Goal: Task Accomplishment & Management: Manage account settings

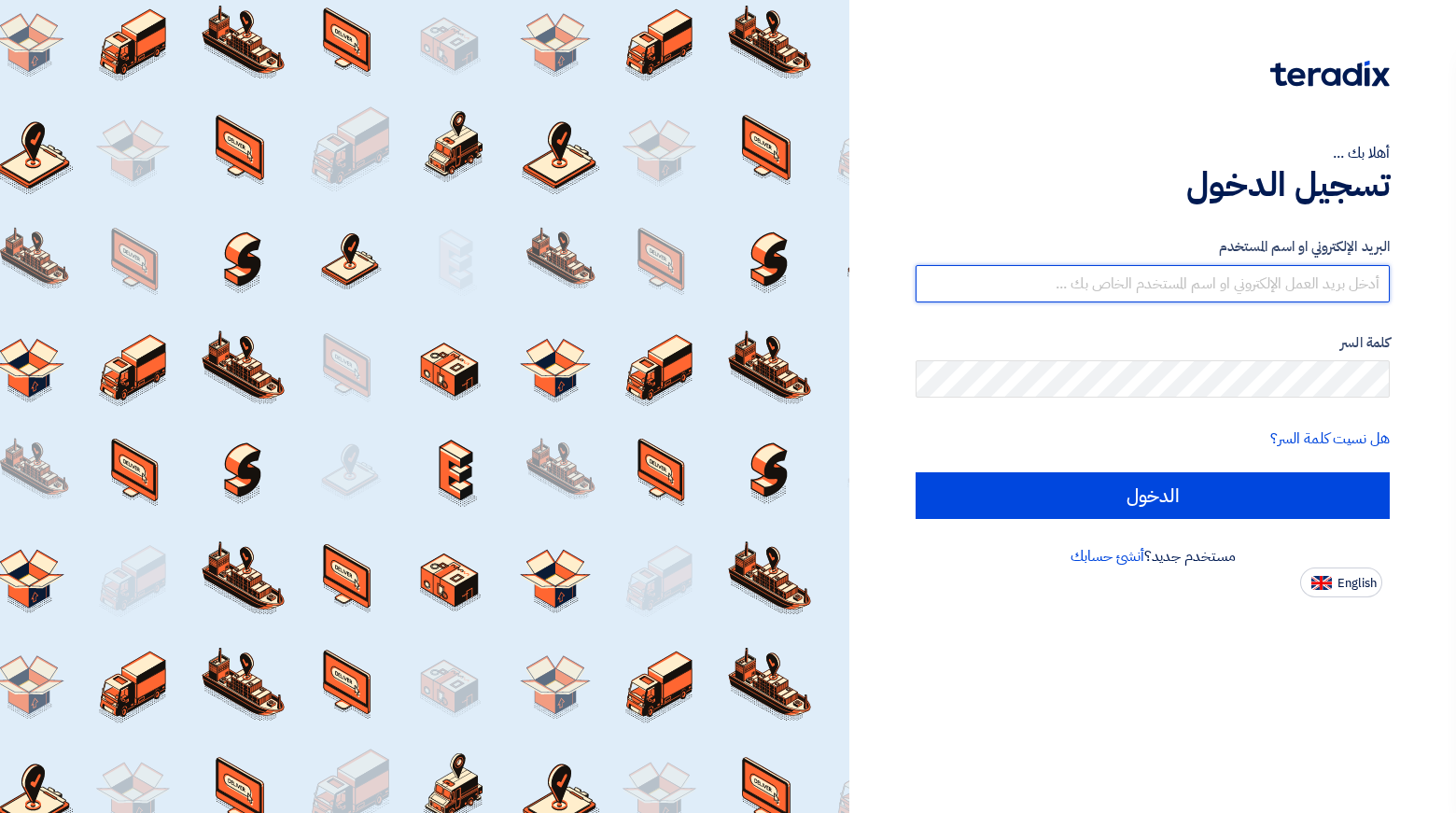
type input "rshagroun@lenzo.me"
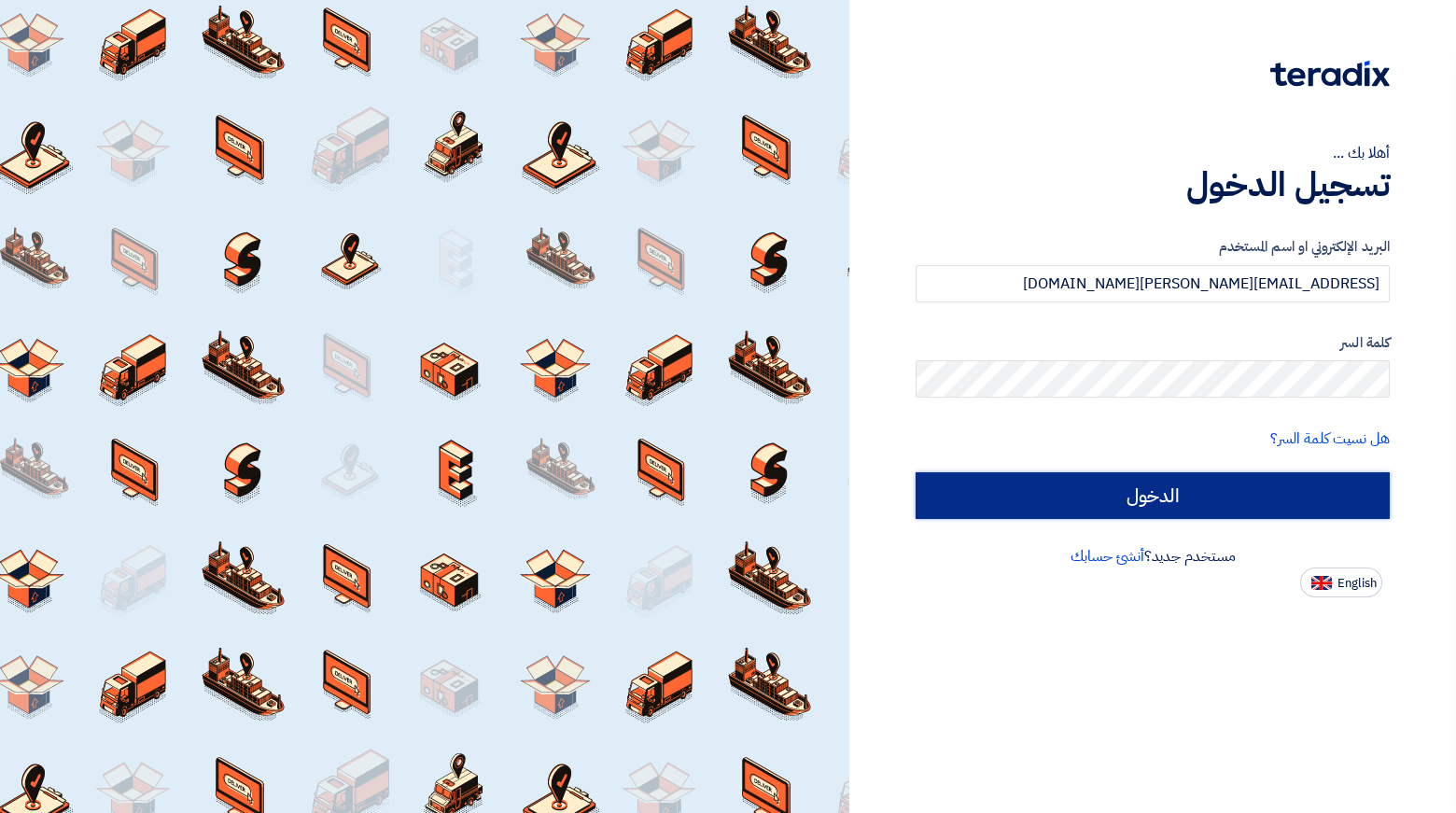
click at [1200, 482] on input "الدخول" at bounding box center [1153, 495] width 474 height 47
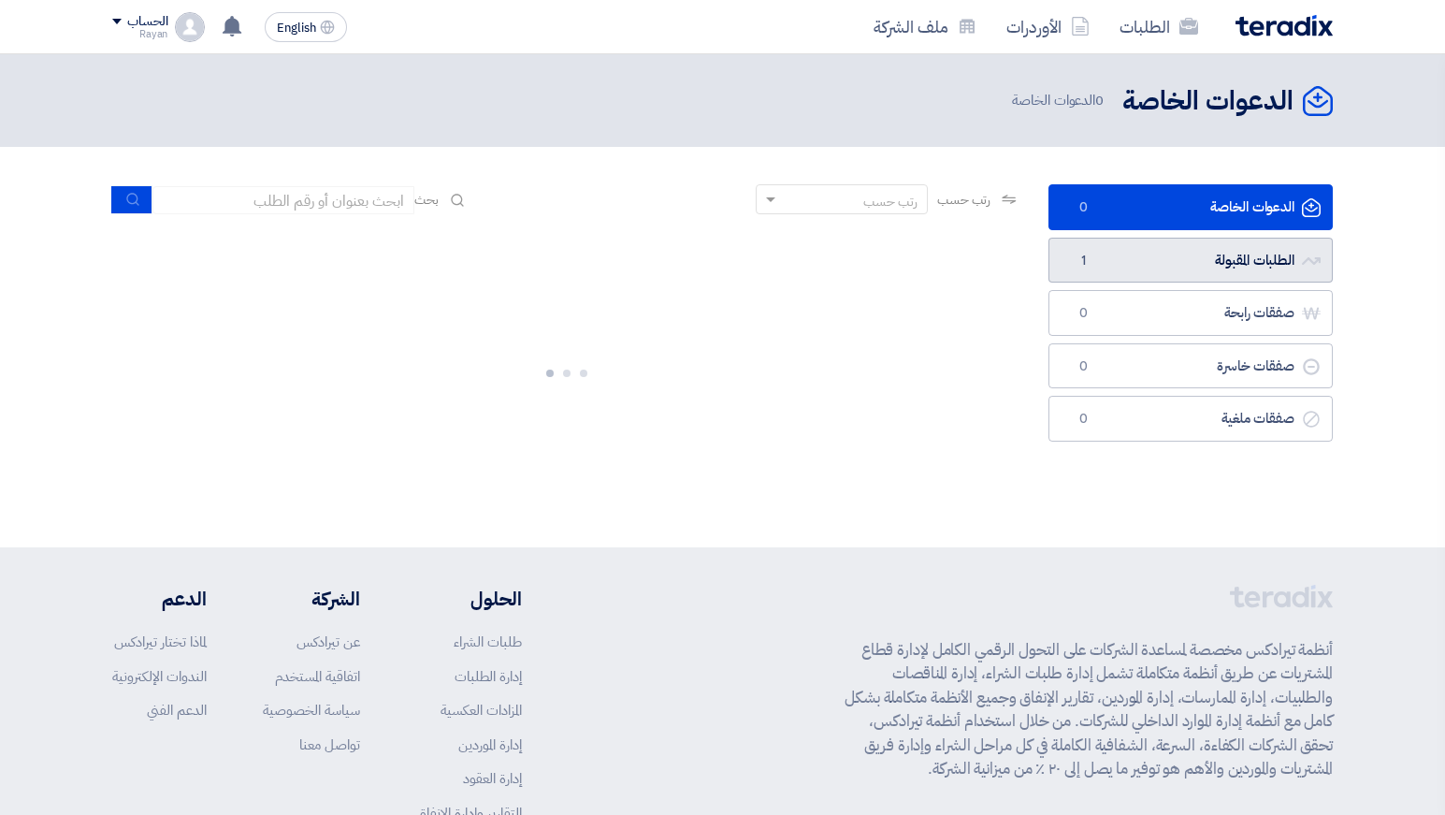
click at [1217, 254] on link "الطلبات المقبولة الطلبات المقبولة 1" at bounding box center [1191, 261] width 284 height 46
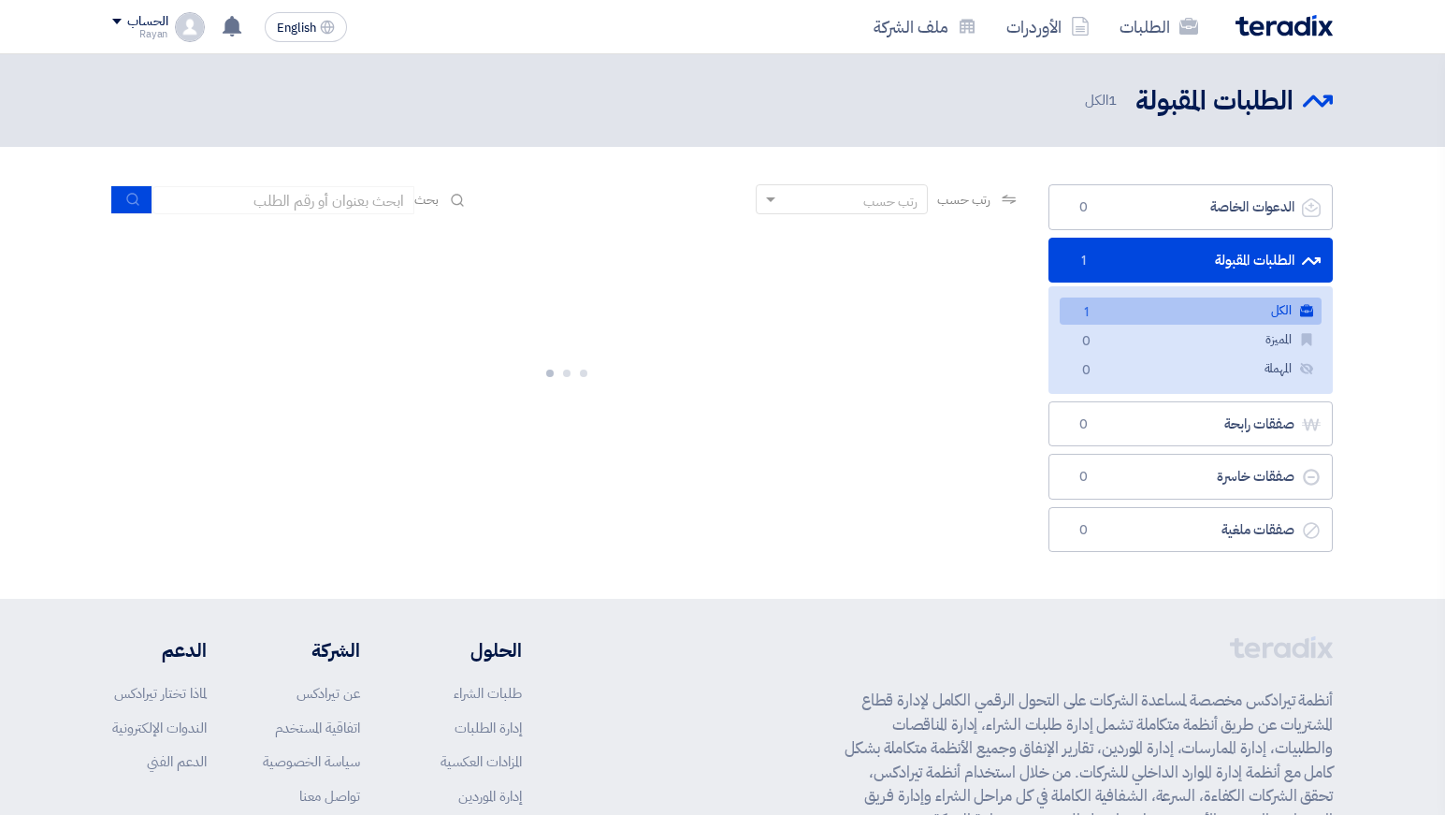
click at [1109, 310] on link "الكل الكل 1" at bounding box center [1191, 310] width 262 height 27
click at [1185, 308] on link "الكل الكل 1" at bounding box center [1191, 310] width 262 height 27
click at [1166, 315] on link "الكل الكل 1" at bounding box center [1191, 310] width 262 height 27
click at [1406, 348] on section "الدعوات الخاصة الدعوات الخاصة 0 الطلبات المقبولة الطلبات المقبولة 1 الكل الكل 1…" at bounding box center [722, 373] width 1445 height 452
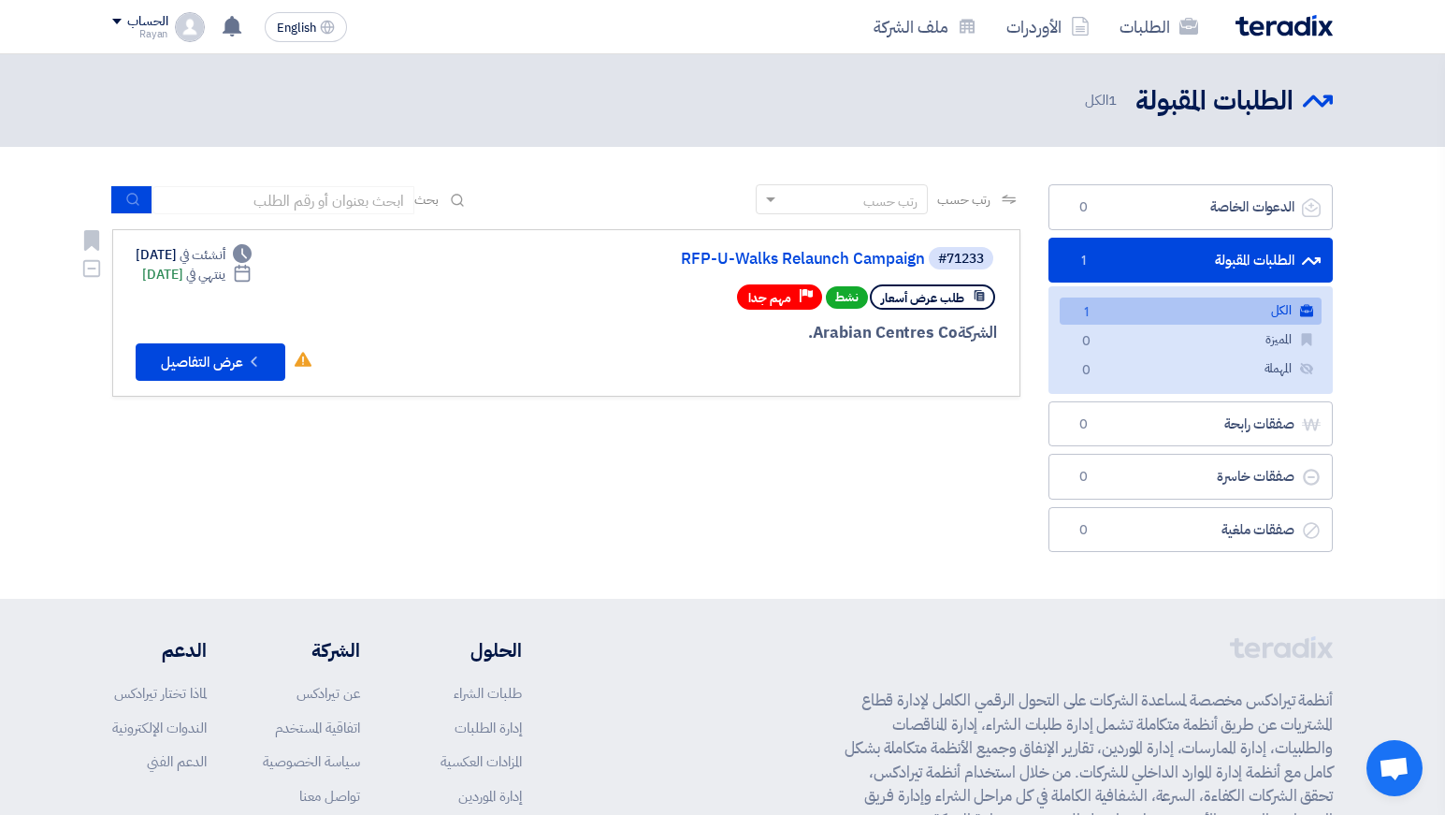
click at [248, 362] on icon "Check details" at bounding box center [254, 362] width 18 height 18
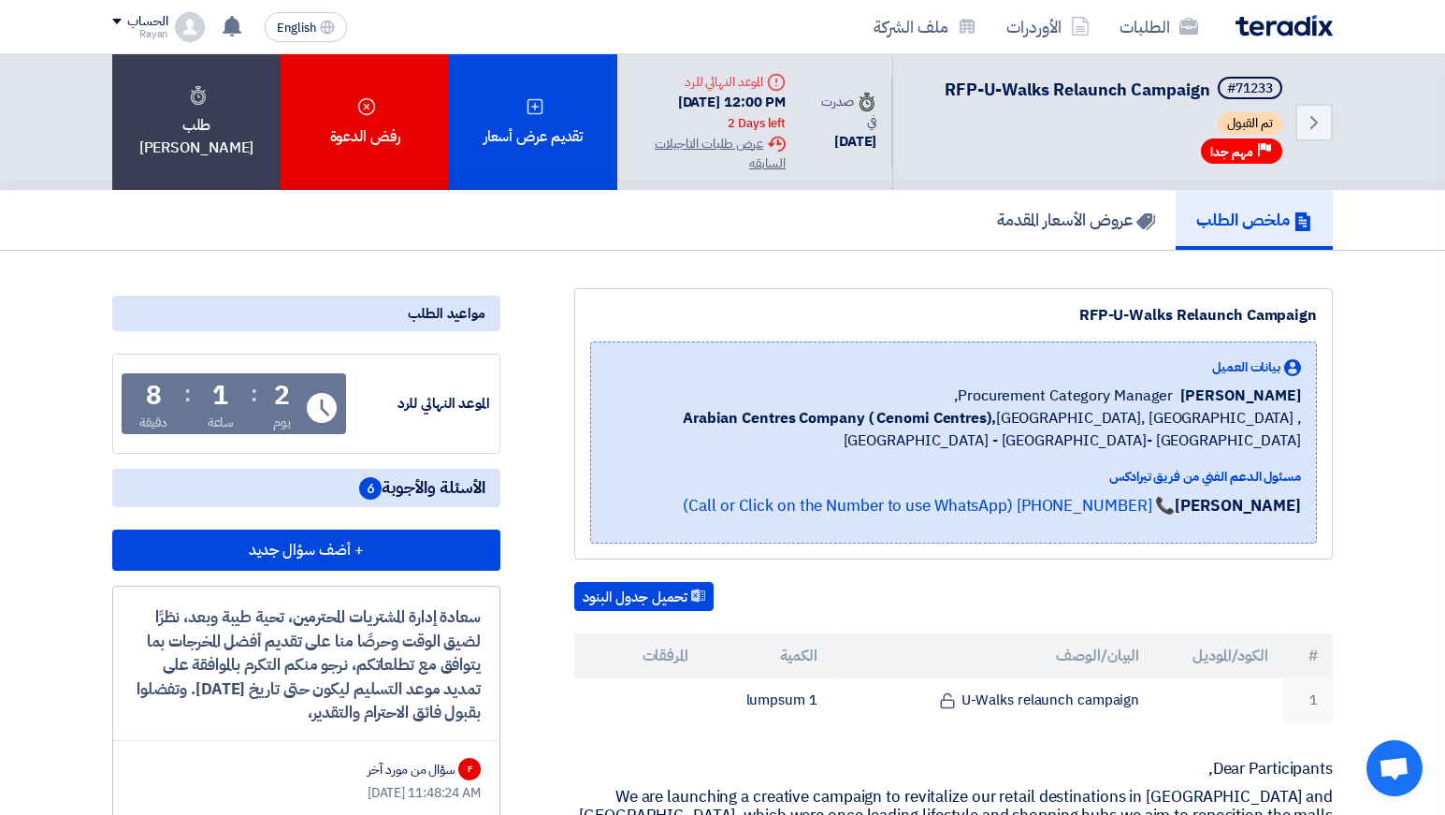
drag, startPoint x: 291, startPoint y: 416, endPoint x: 143, endPoint y: 422, distance: 147.9
click at [143, 422] on div "2 يوم : 1 ساعة : 8 دقيقة" at bounding box center [215, 408] width 168 height 50
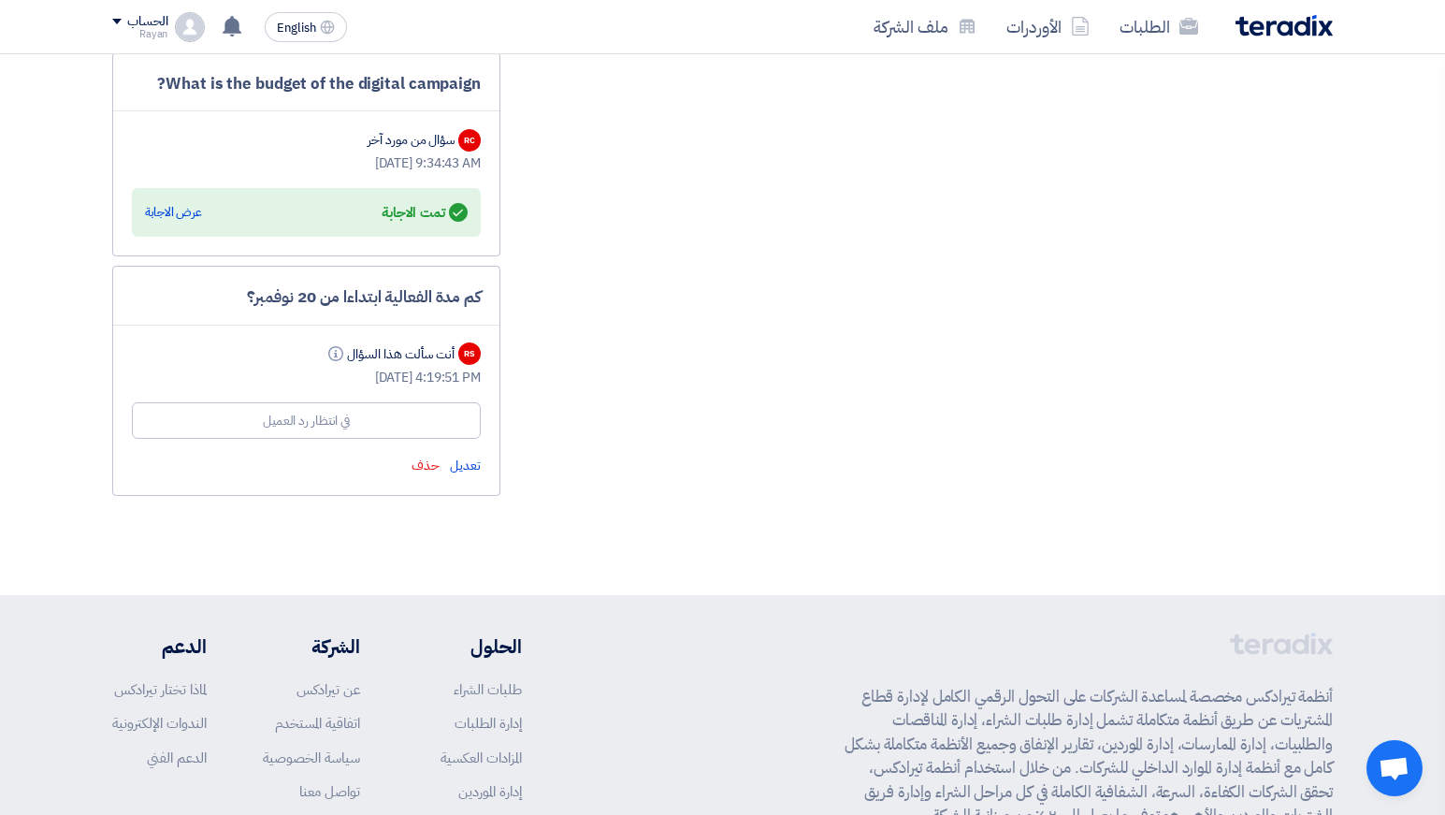
scroll to position [1652, 0]
drag, startPoint x: 485, startPoint y: 319, endPoint x: 210, endPoint y: 316, distance: 274.1
click at [210, 316] on div "كم مدة الفعالية ابتداءا من 20 نوفمبر؟ RS أنت سألت هذا السؤال Info Sep 4, 2025, …" at bounding box center [306, 380] width 388 height 230
click at [210, 309] on div "كم مدة الفعالية ابتداءا من 20 نوفمبر؟" at bounding box center [306, 296] width 349 height 24
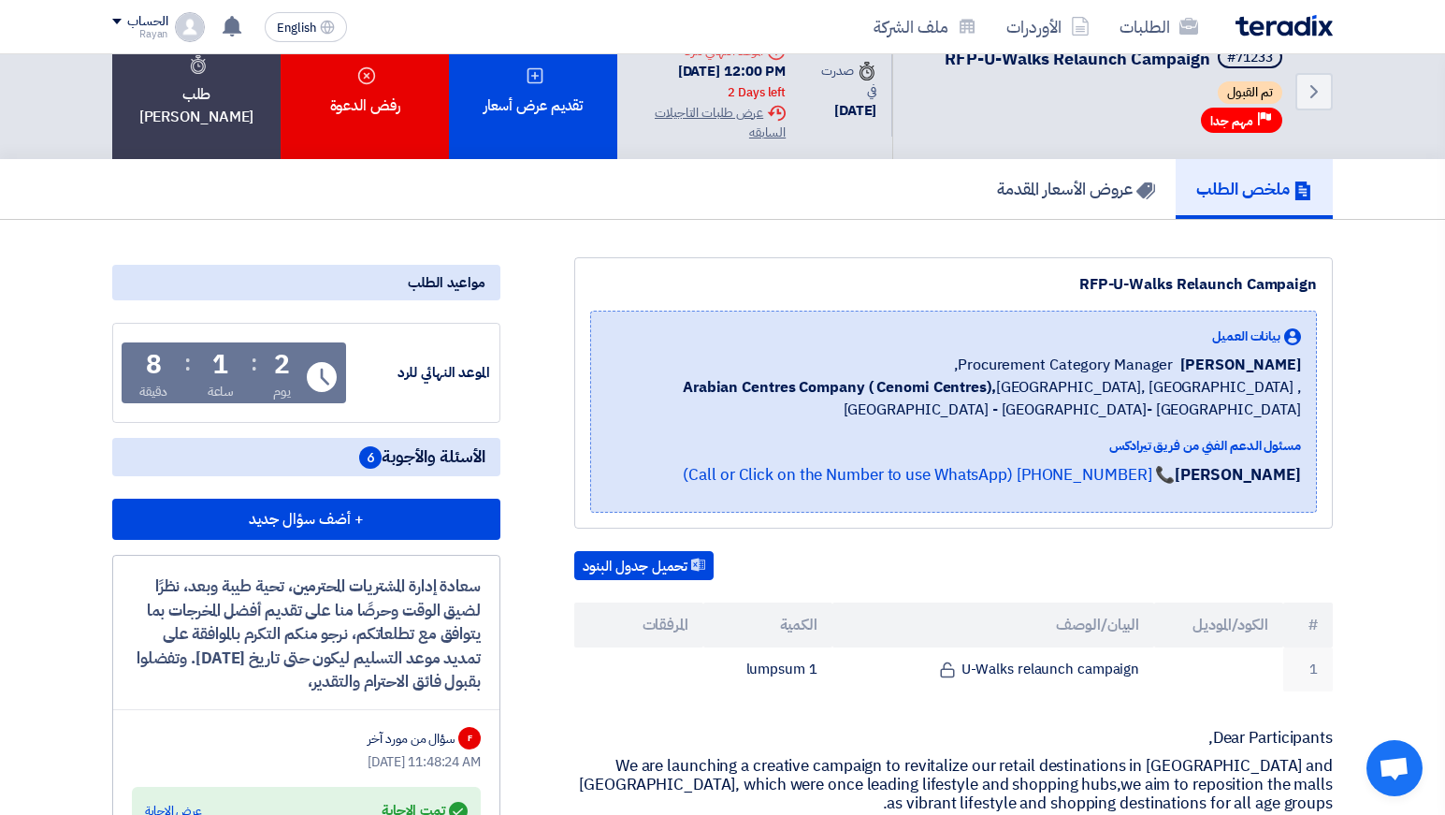
scroll to position [0, 0]
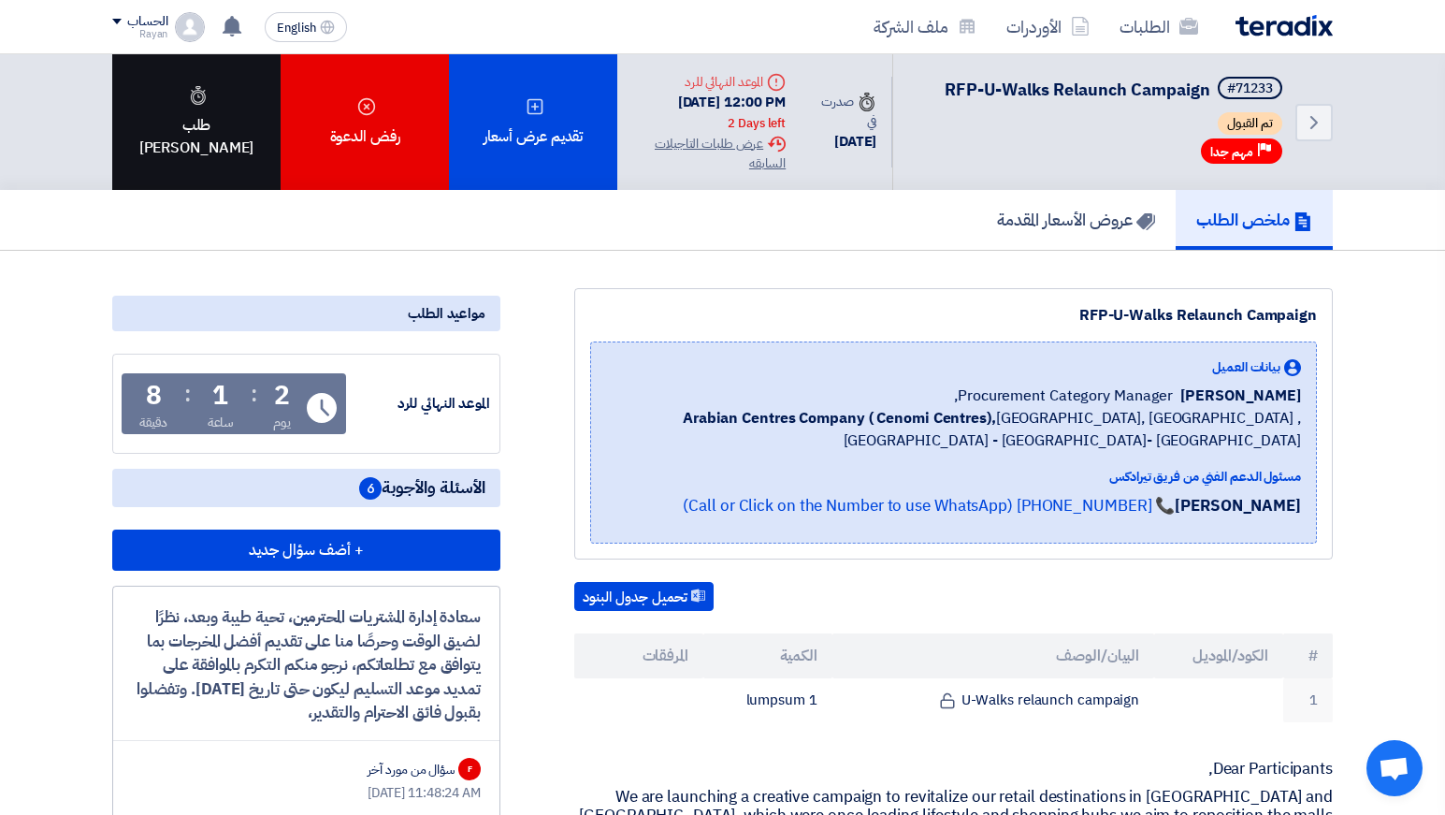
click at [199, 143] on div "طلب تاجيل" at bounding box center [196, 122] width 168 height 136
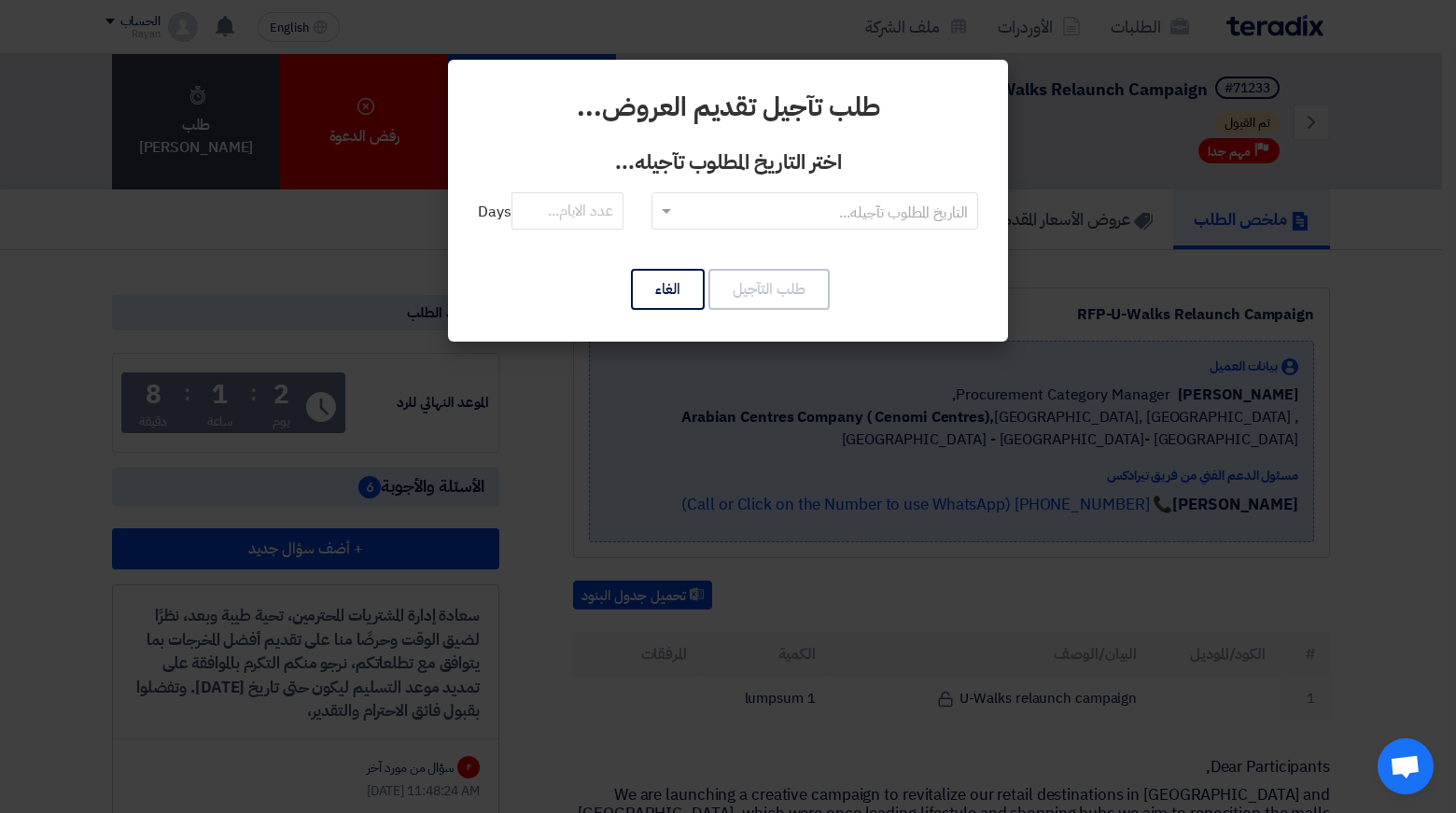
click at [696, 210] on input "text" at bounding box center [825, 211] width 289 height 31
click at [745, 250] on span "RFQDeadline: Tue Sep 09 2025" at bounding box center [815, 248] width 141 height 22
click at [554, 209] on input "number" at bounding box center [568, 210] width 112 height 37
click at [573, 196] on input "number" at bounding box center [568, 210] width 112 height 37
click at [582, 215] on input "number" at bounding box center [568, 210] width 112 height 37
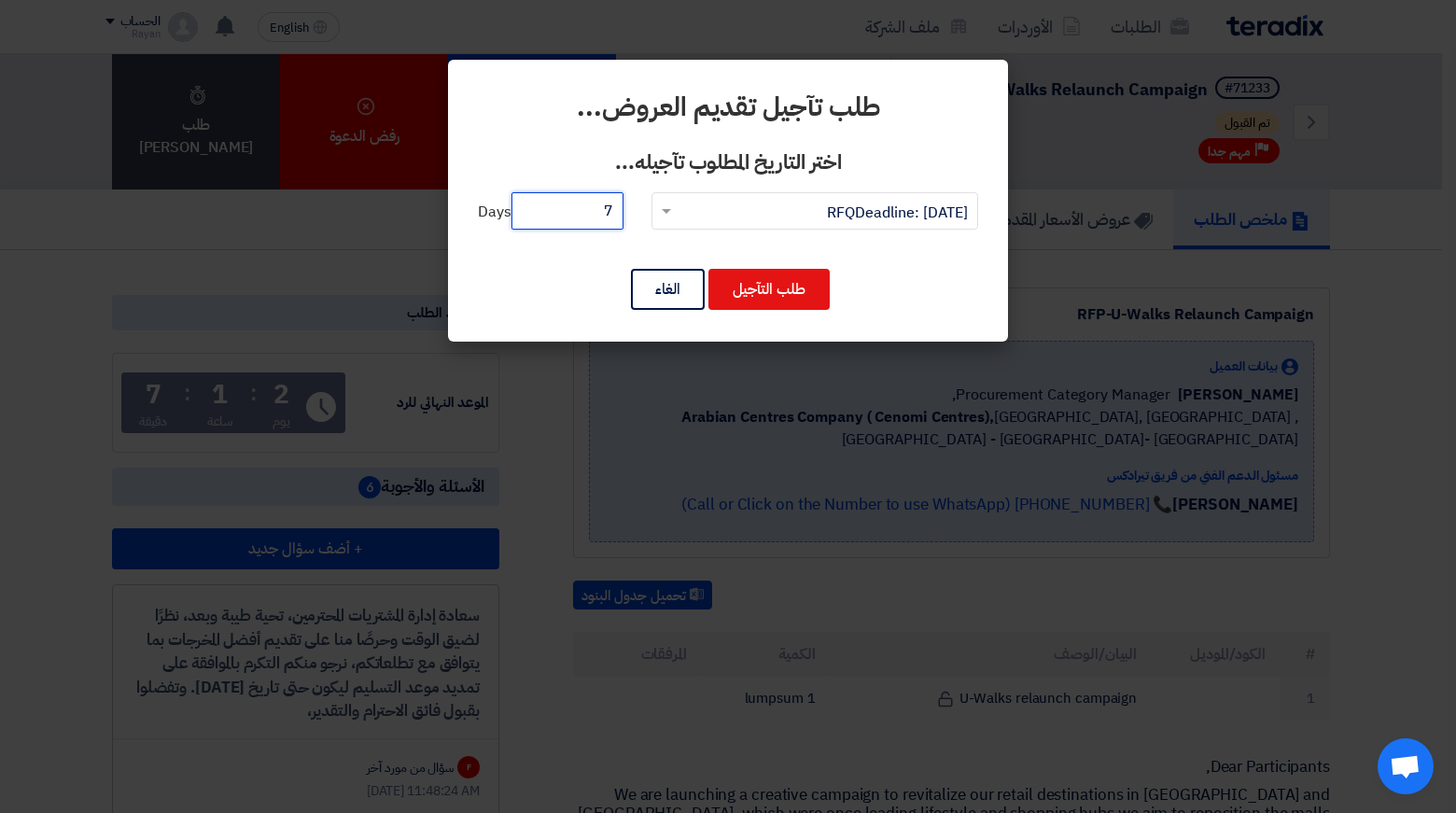
drag, startPoint x: 589, startPoint y: 201, endPoint x: 678, endPoint y: 220, distance: 91.0
click at [678, 220] on div "التاريخ المطلوب تآجيله... × RFQDeadline: Tue Sep 09 2025 × 7 Days" at bounding box center [728, 222] width 500 height 60
type input "3"
click at [774, 287] on button "طلب التآجيل" at bounding box center [769, 288] width 122 height 41
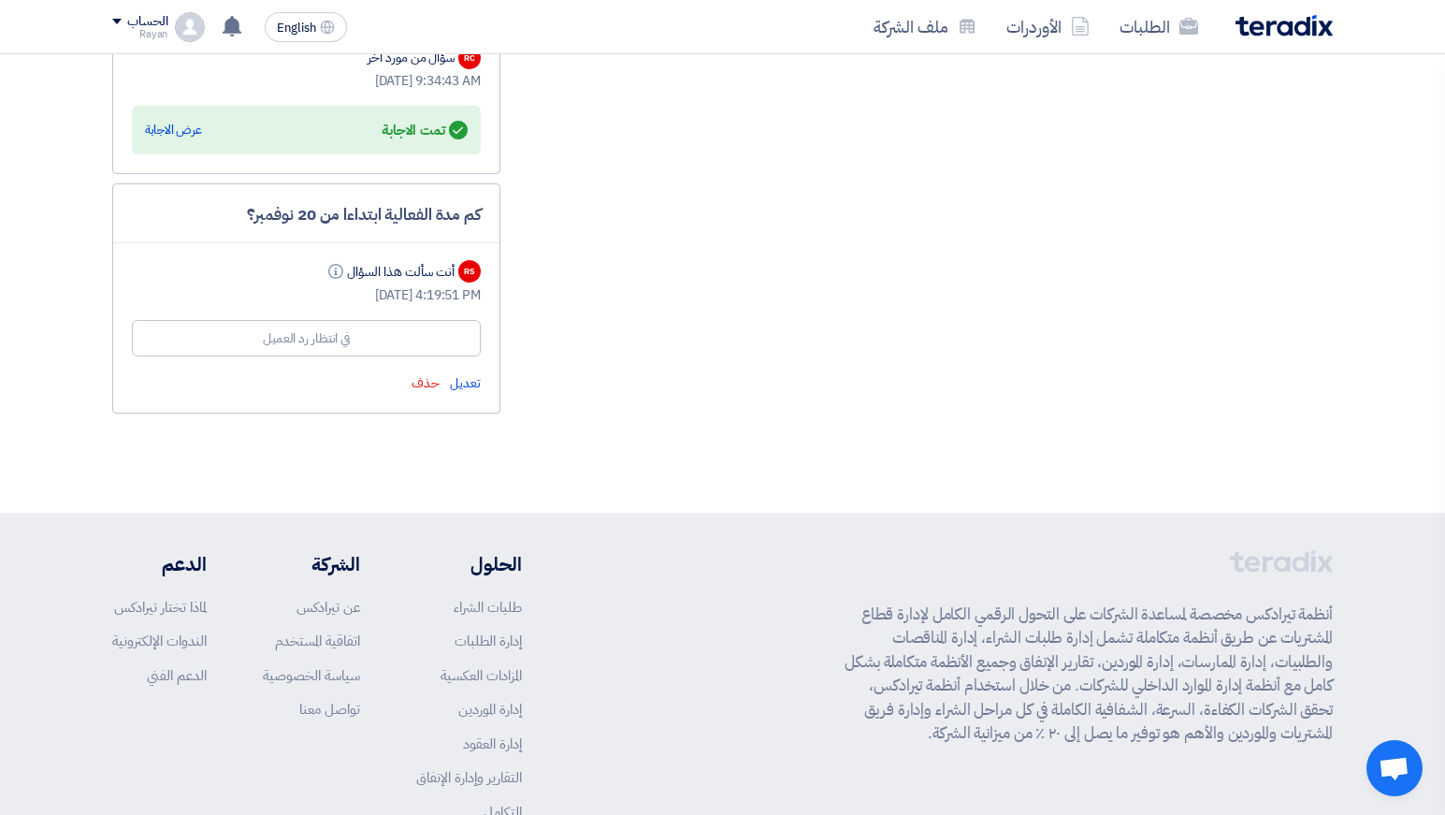
scroll to position [1734, 0]
drag, startPoint x: 784, startPoint y: 316, endPoint x: 776, endPoint y: 363, distance: 47.5
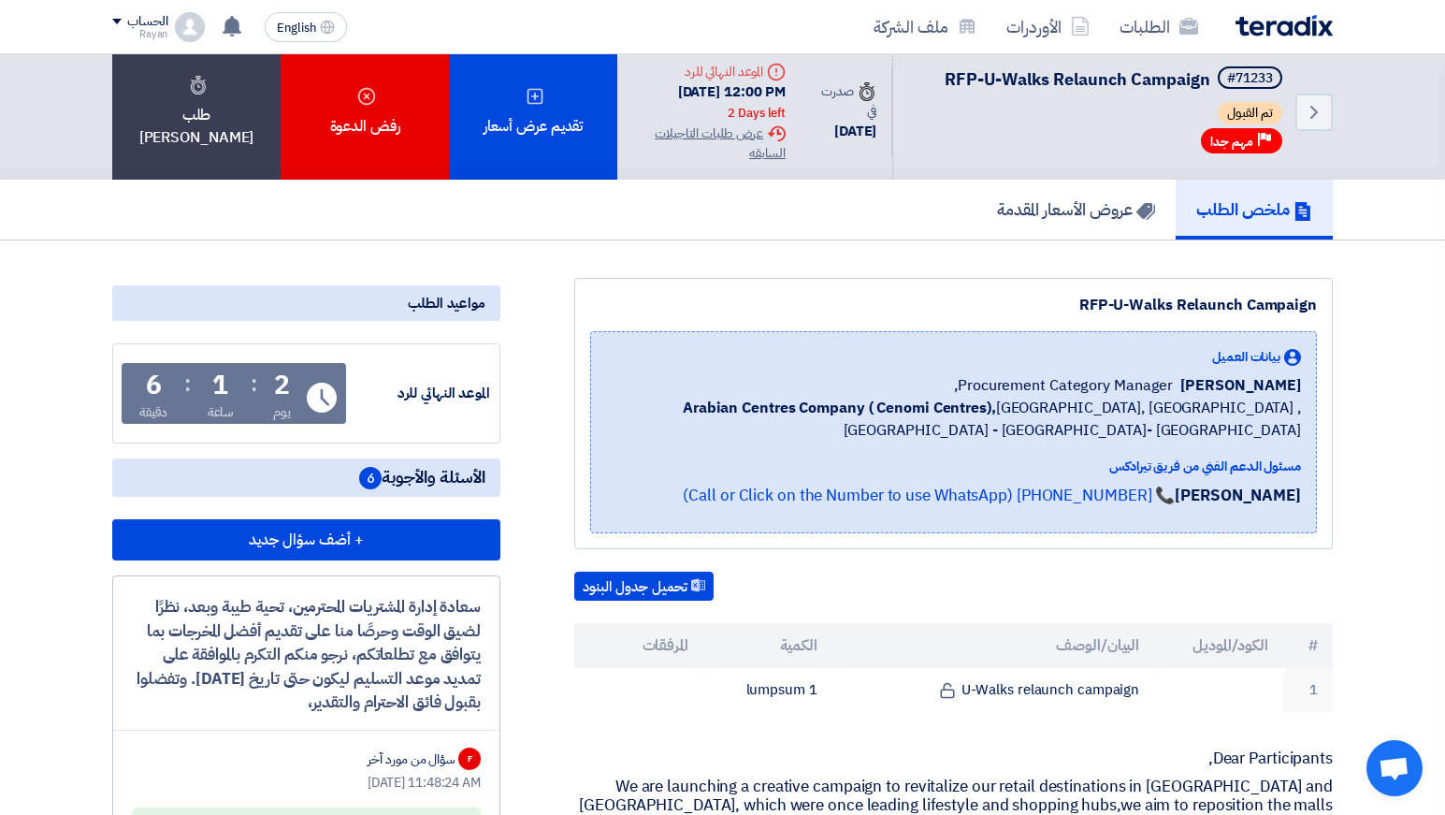
scroll to position [0, 0]
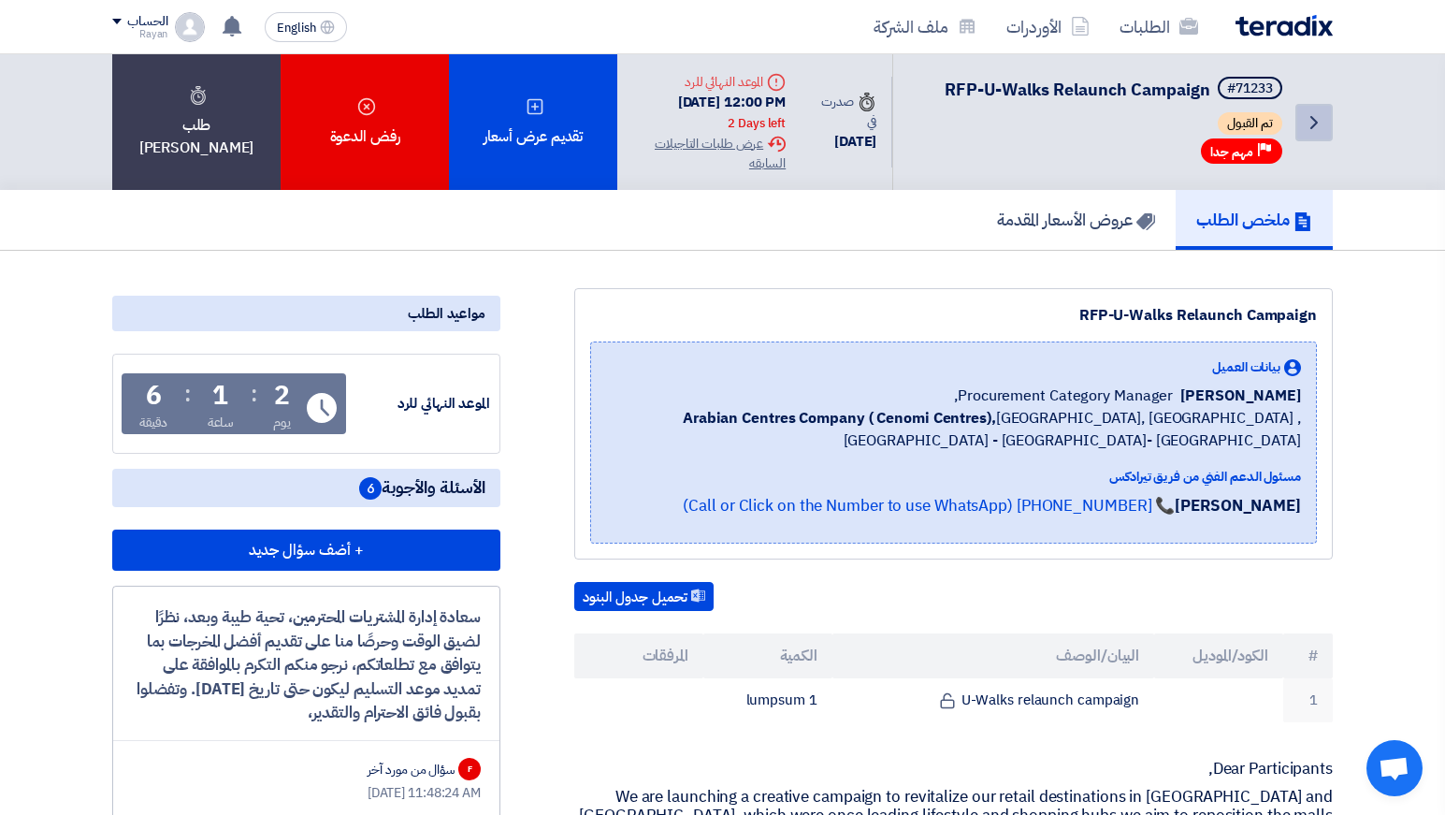
click at [1318, 129] on icon "Back" at bounding box center [1314, 122] width 22 height 22
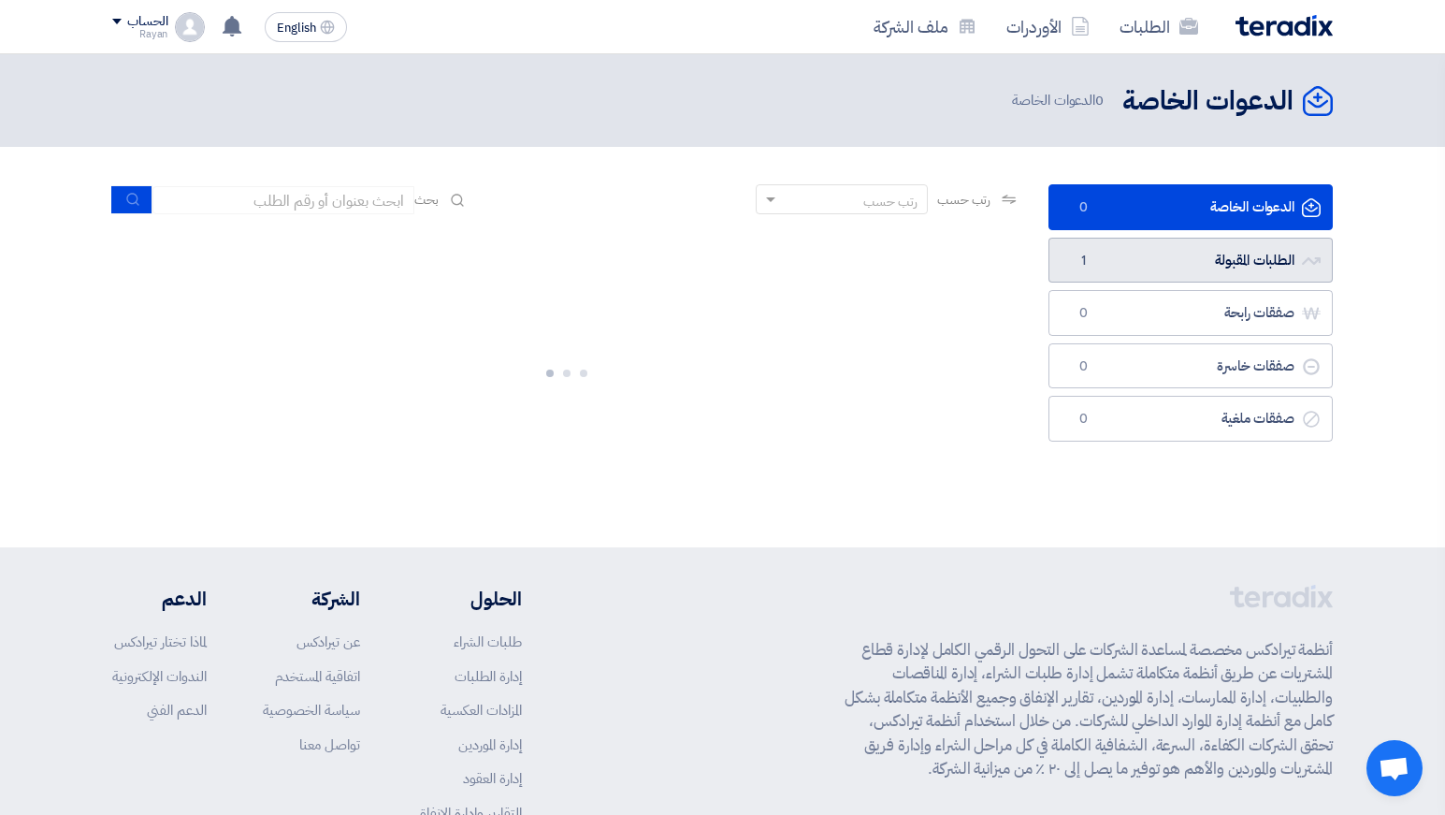
click at [1135, 262] on link "الطلبات المقبولة الطلبات المقبولة 1" at bounding box center [1191, 261] width 284 height 46
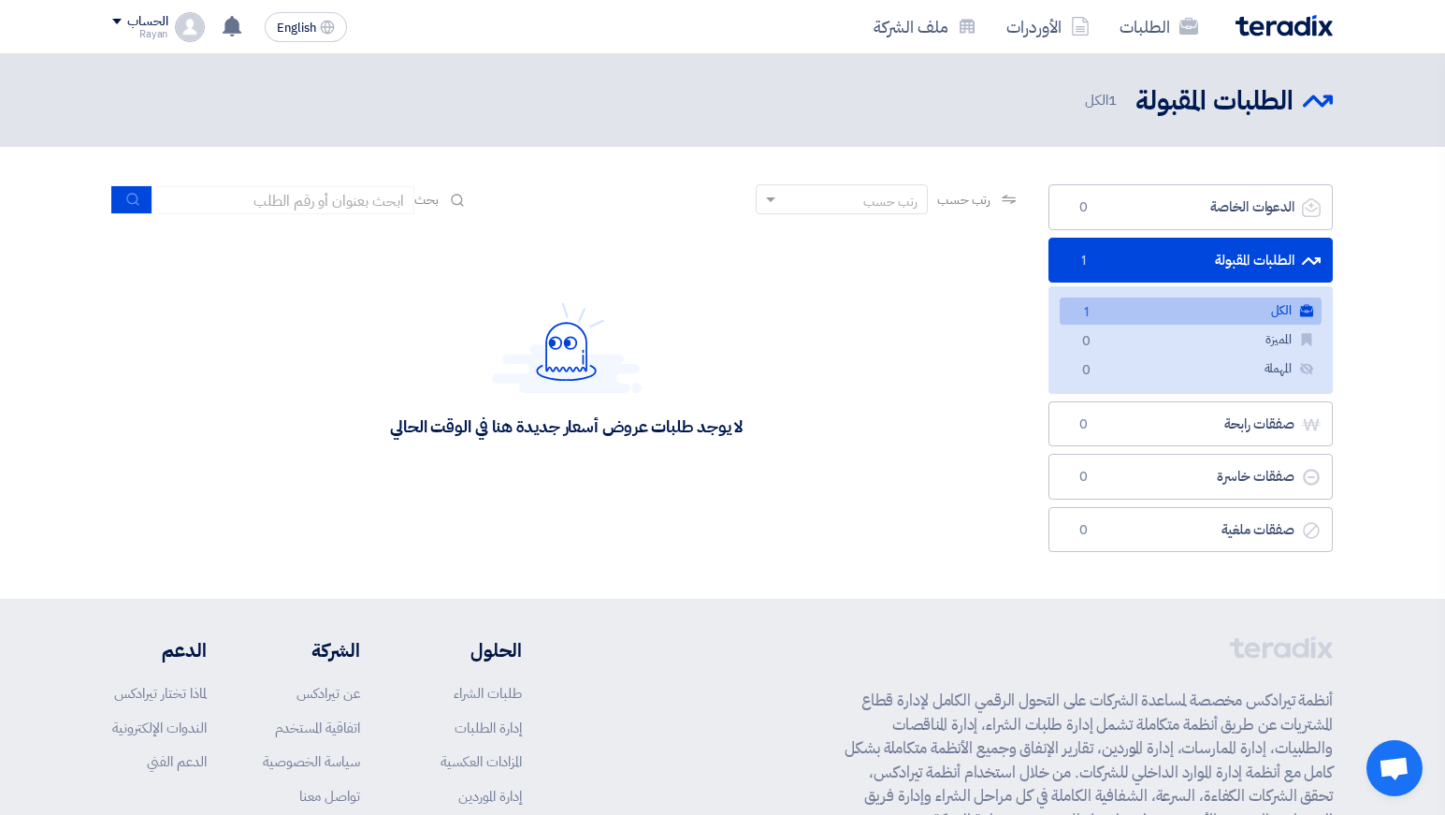
click at [1206, 313] on link "الكل الكل 1" at bounding box center [1191, 310] width 262 height 27
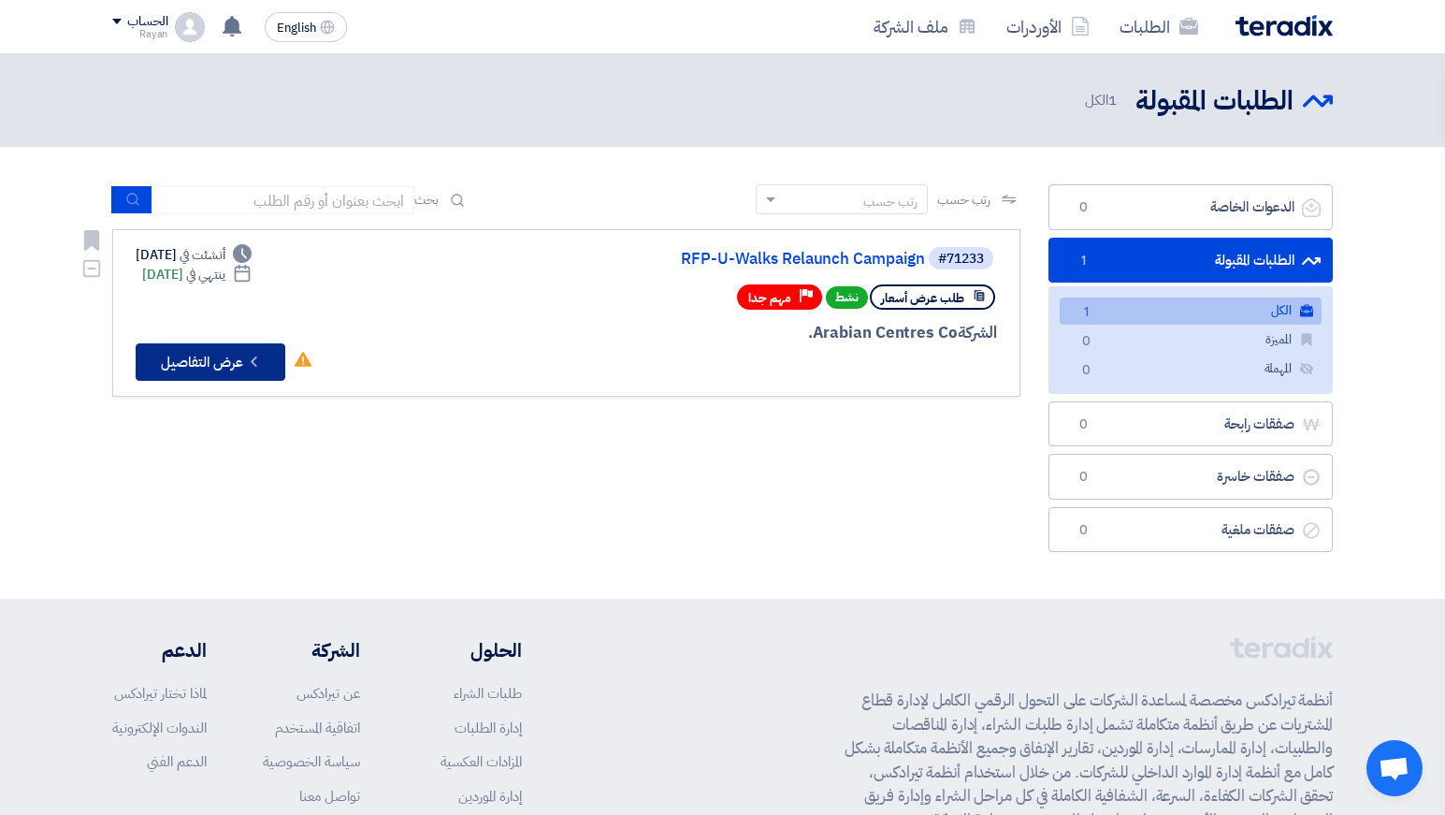
click at [273, 368] on button "Check details عرض التفاصيل" at bounding box center [211, 361] width 150 height 37
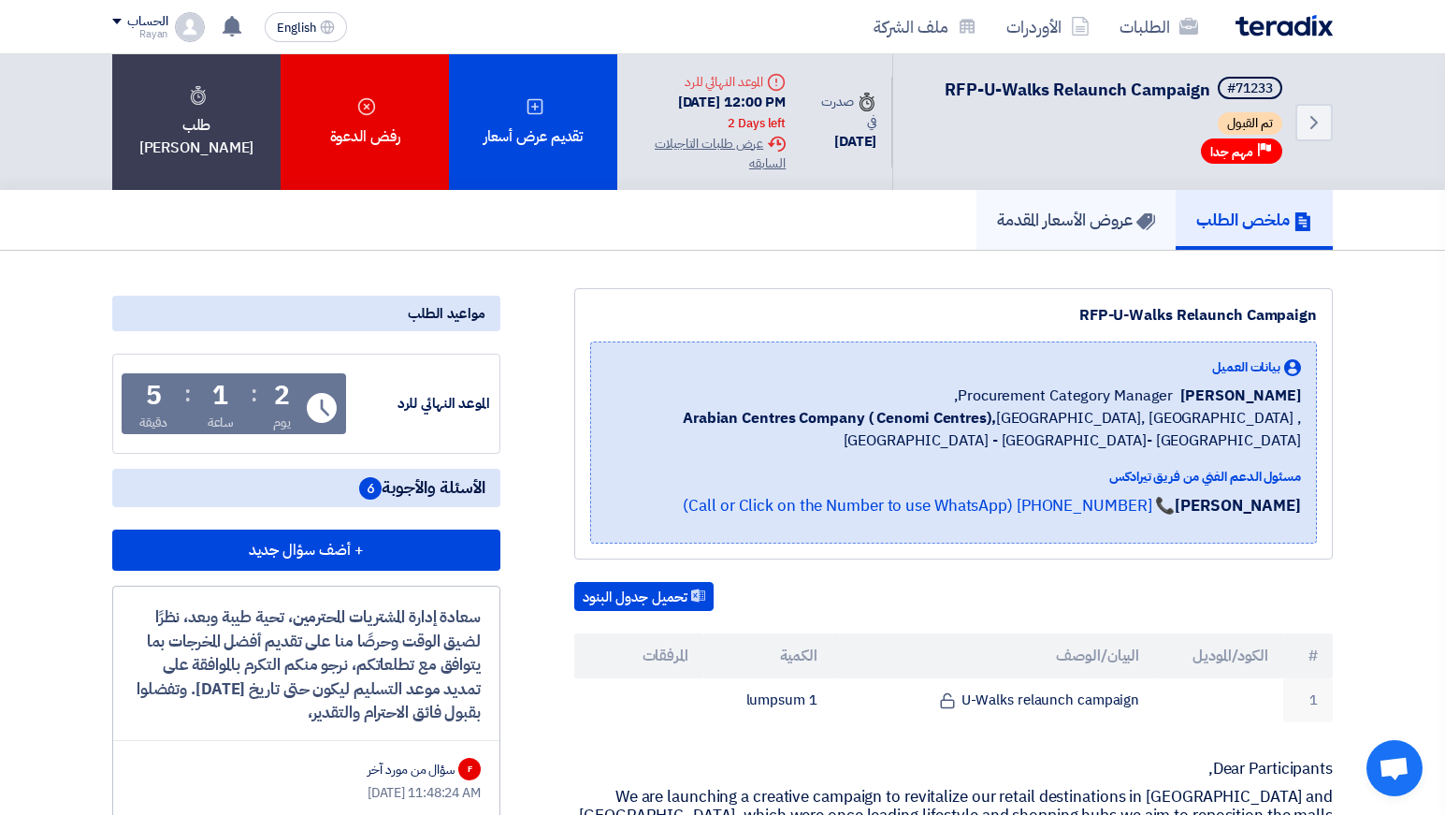
click at [1114, 230] on h5 "عروض الأسعار المقدمة" at bounding box center [1076, 220] width 158 height 22
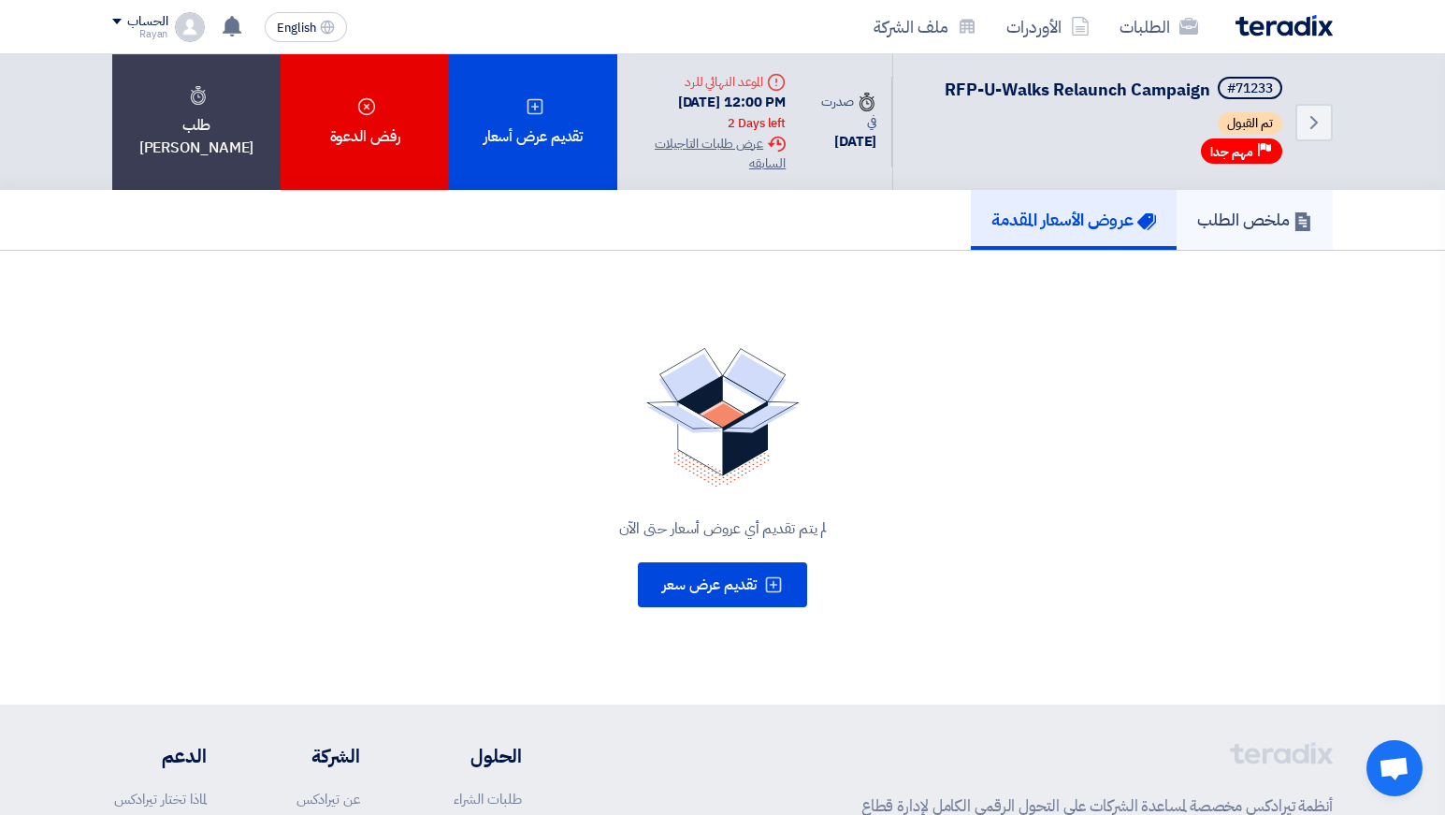
click at [1277, 230] on h5 "ملخص الطلب" at bounding box center [1254, 220] width 115 height 22
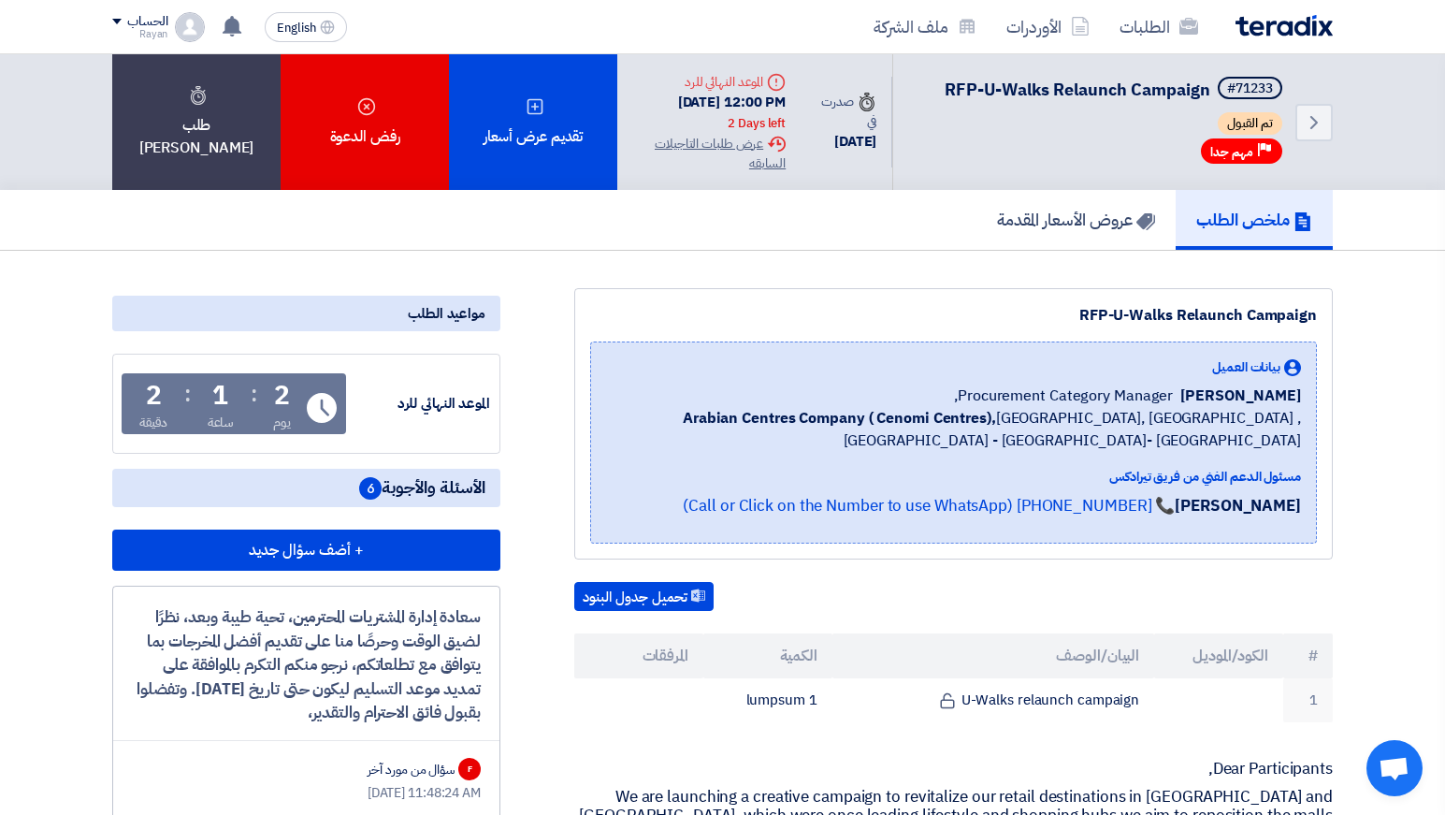
click at [862, 250] on div "ملخص الطلب عروض الأسعار المقدمة" at bounding box center [722, 220] width 1221 height 60
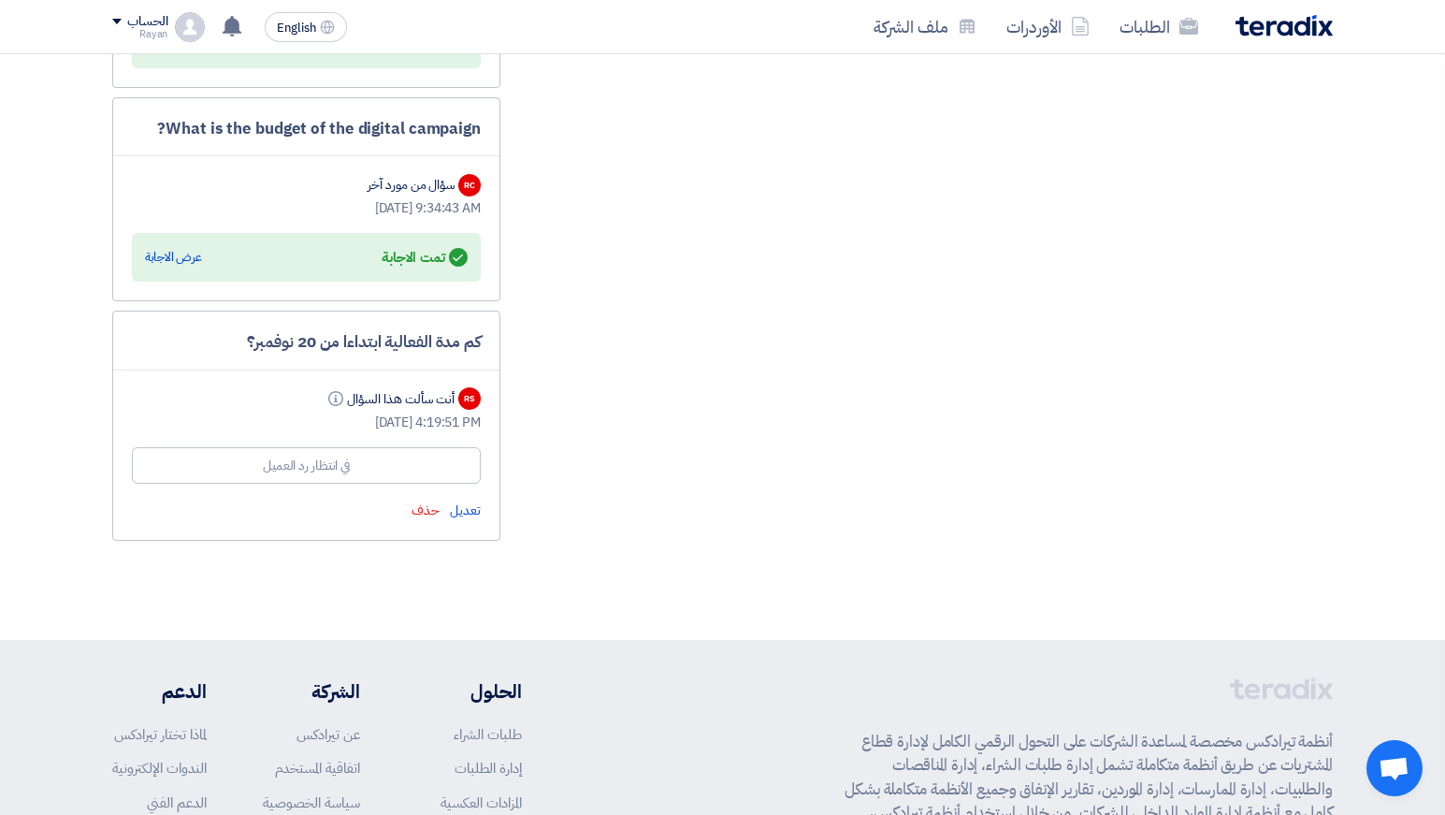
scroll to position [1600, 0]
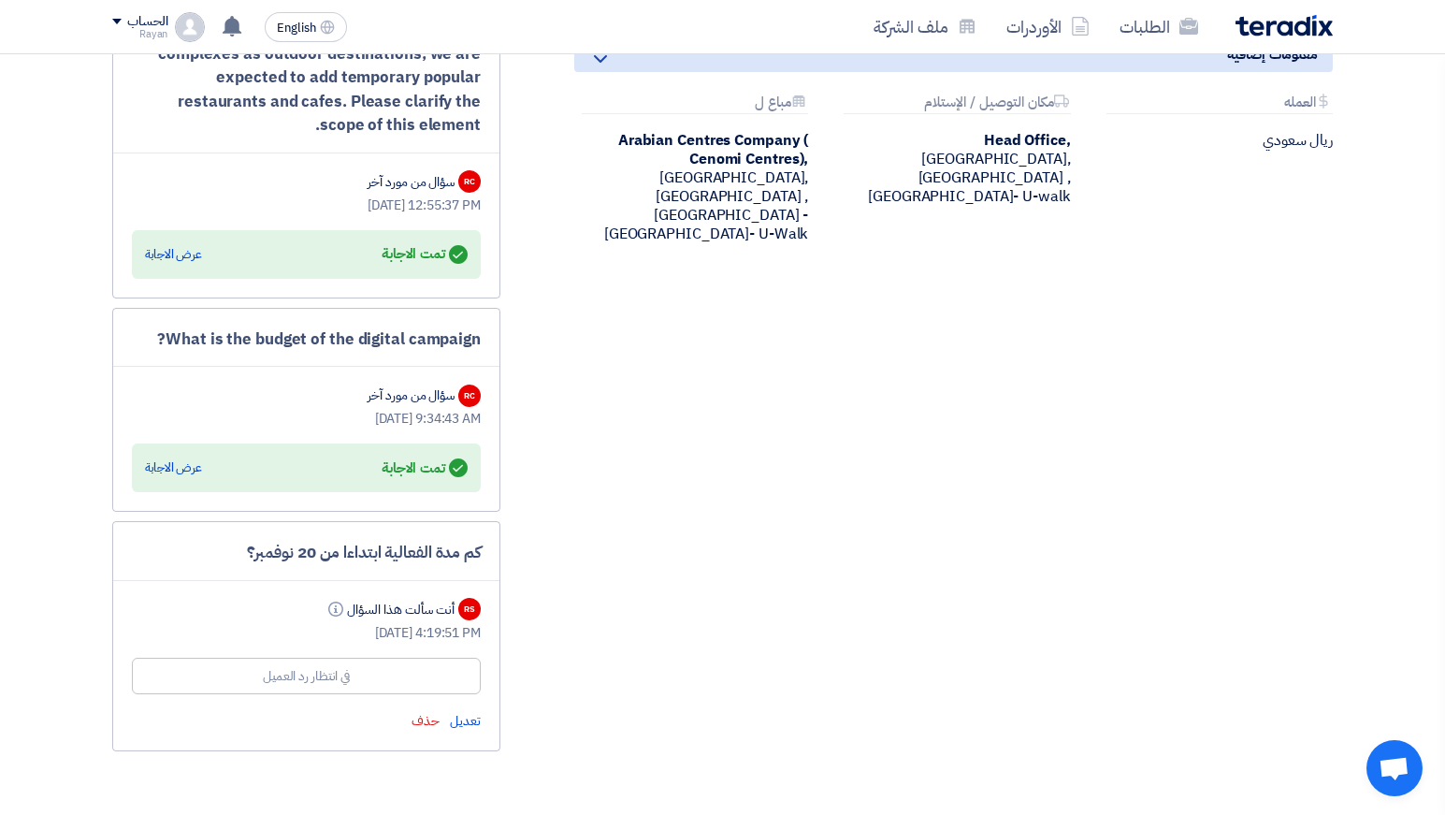
scroll to position [1393, 0]
